Goal: Task Accomplishment & Management: Manage account settings

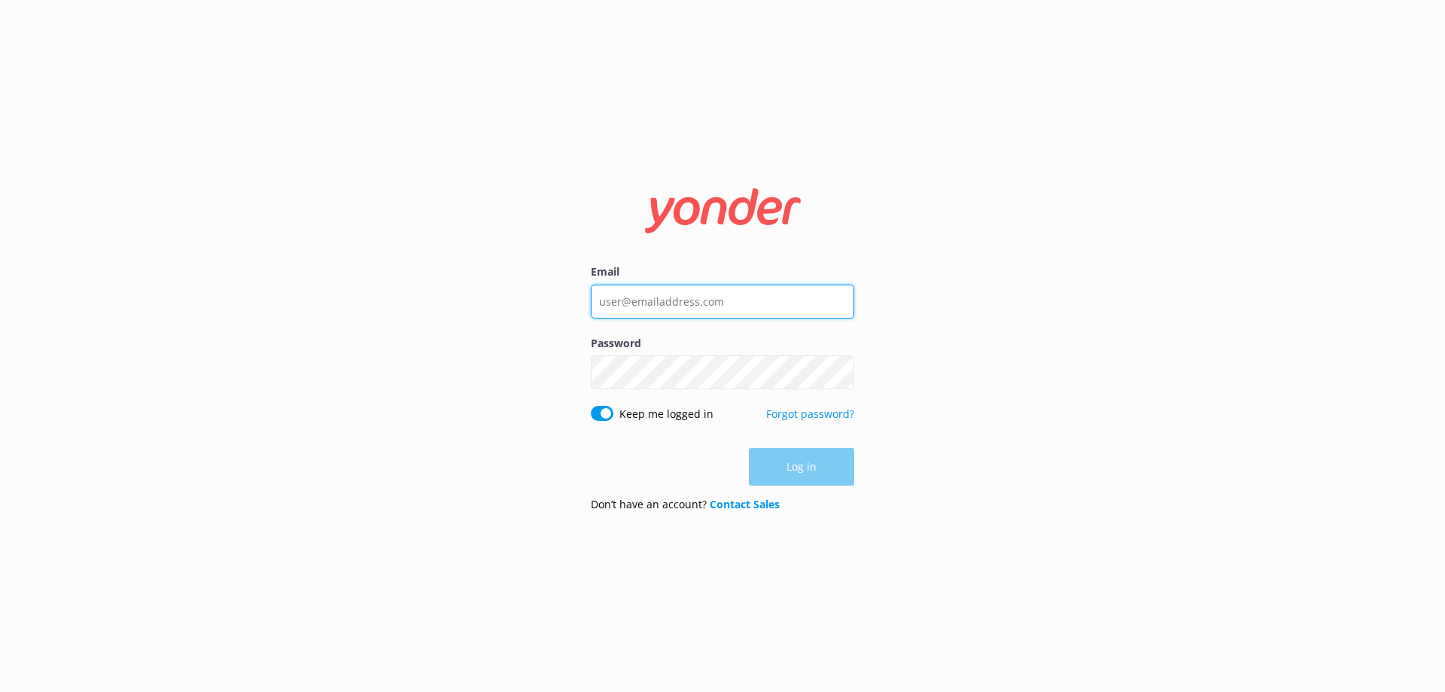
type input "[EMAIL_ADDRESS][DOMAIN_NAME]"
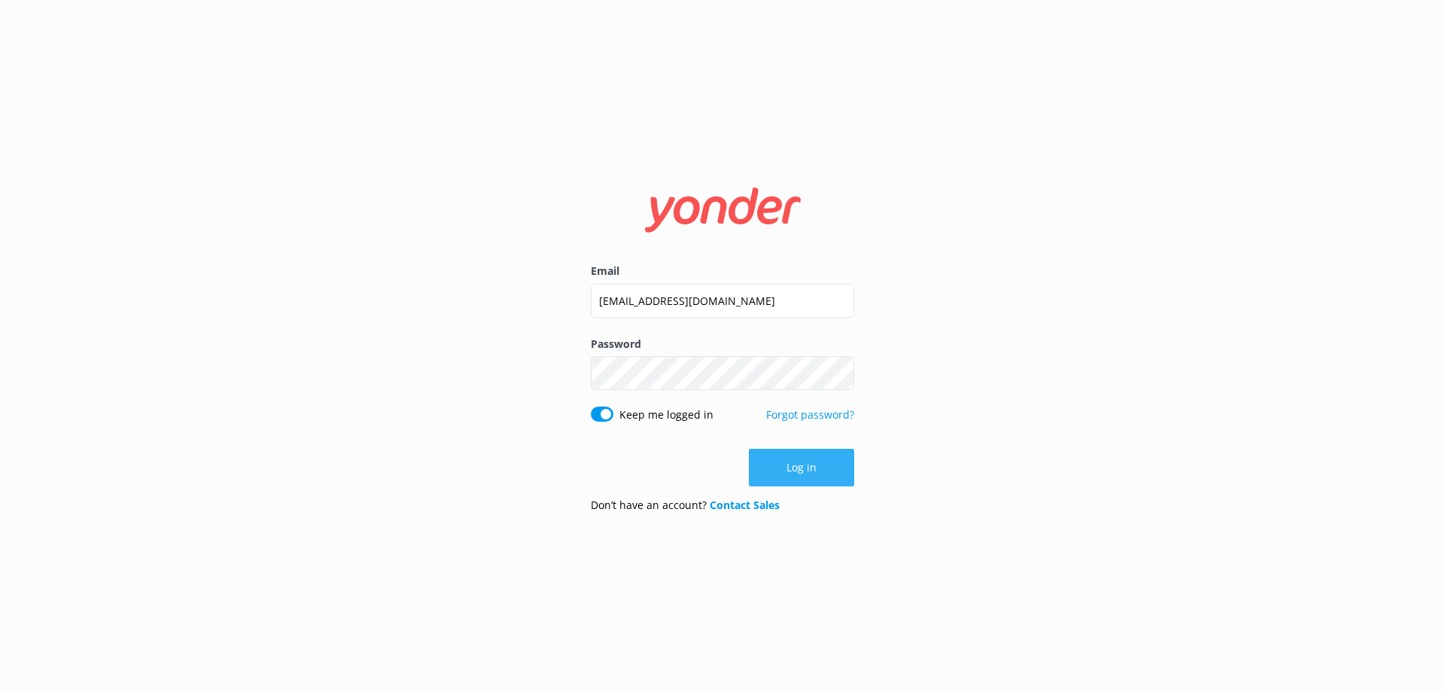
click at [814, 477] on button "Log in" at bounding box center [801, 468] width 105 height 38
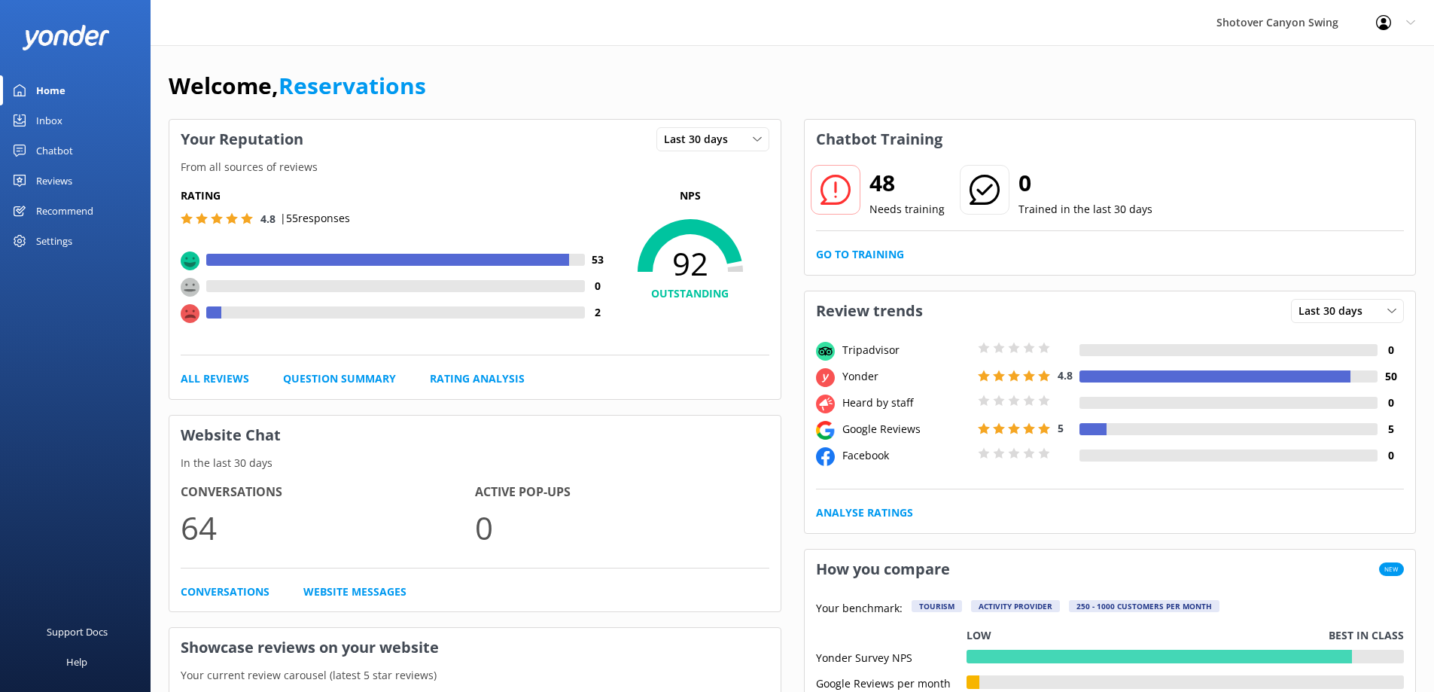
click at [84, 114] on link "Inbox" at bounding box center [75, 120] width 151 height 30
